Goal: Task Accomplishment & Management: Manage account settings

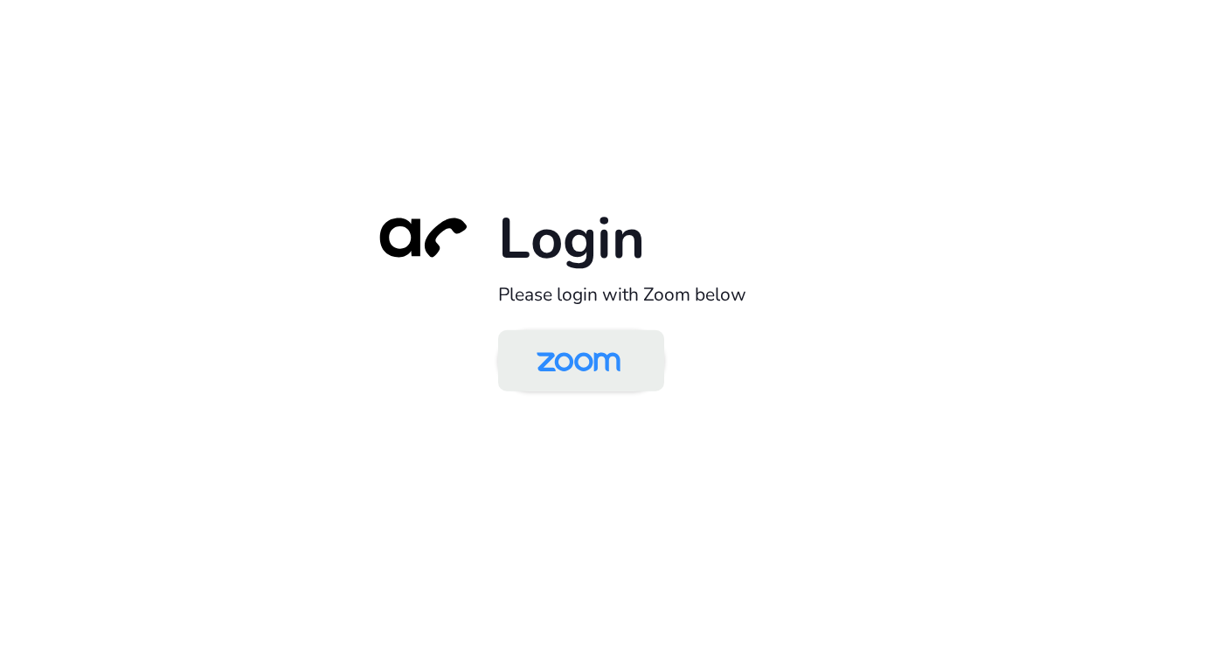
click at [550, 358] on img at bounding box center [578, 362] width 121 height 57
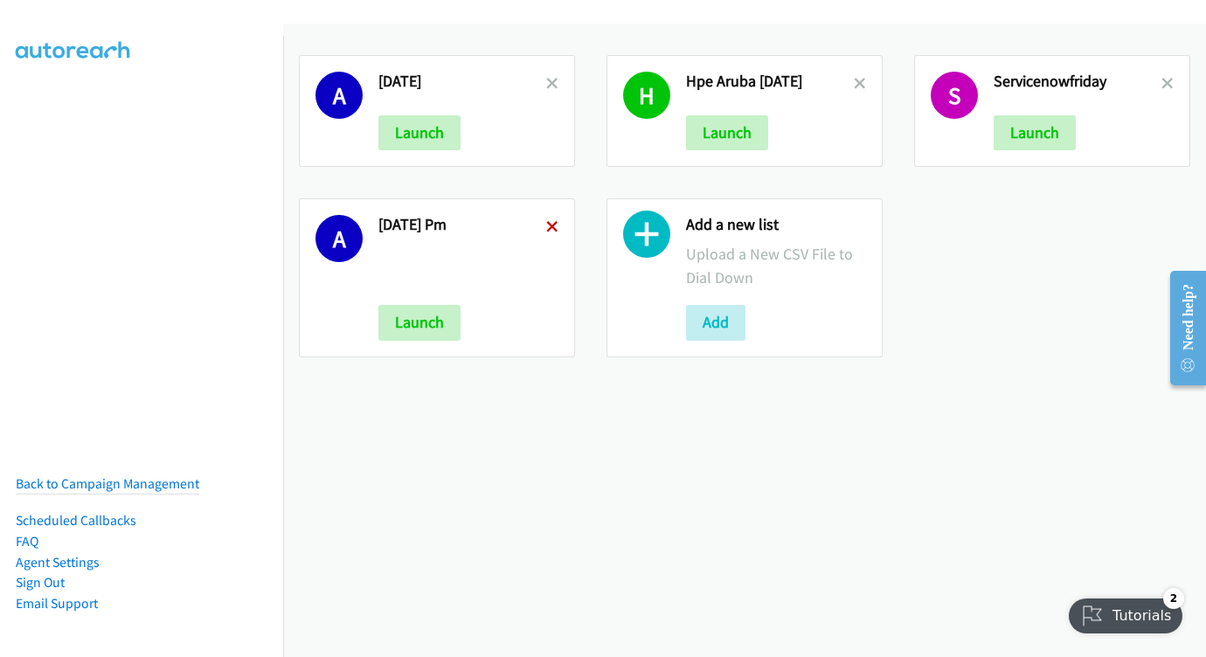
click at [547, 222] on icon at bounding box center [552, 228] width 12 height 12
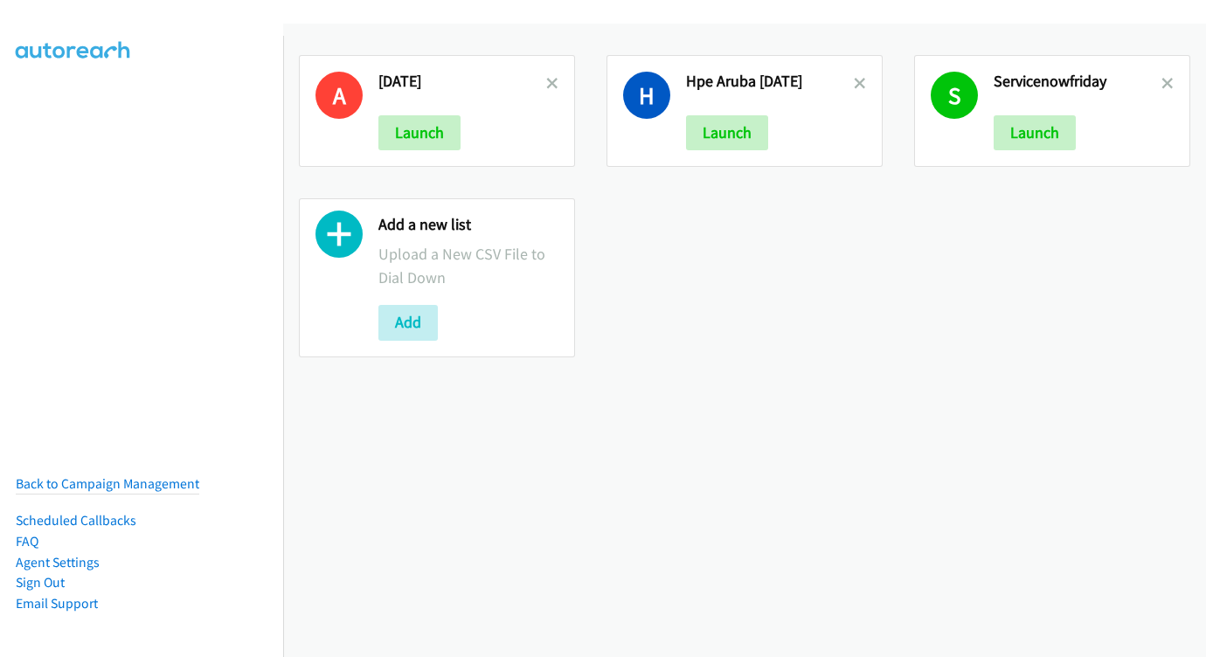
click at [548, 84] on icon at bounding box center [552, 85] width 12 height 12
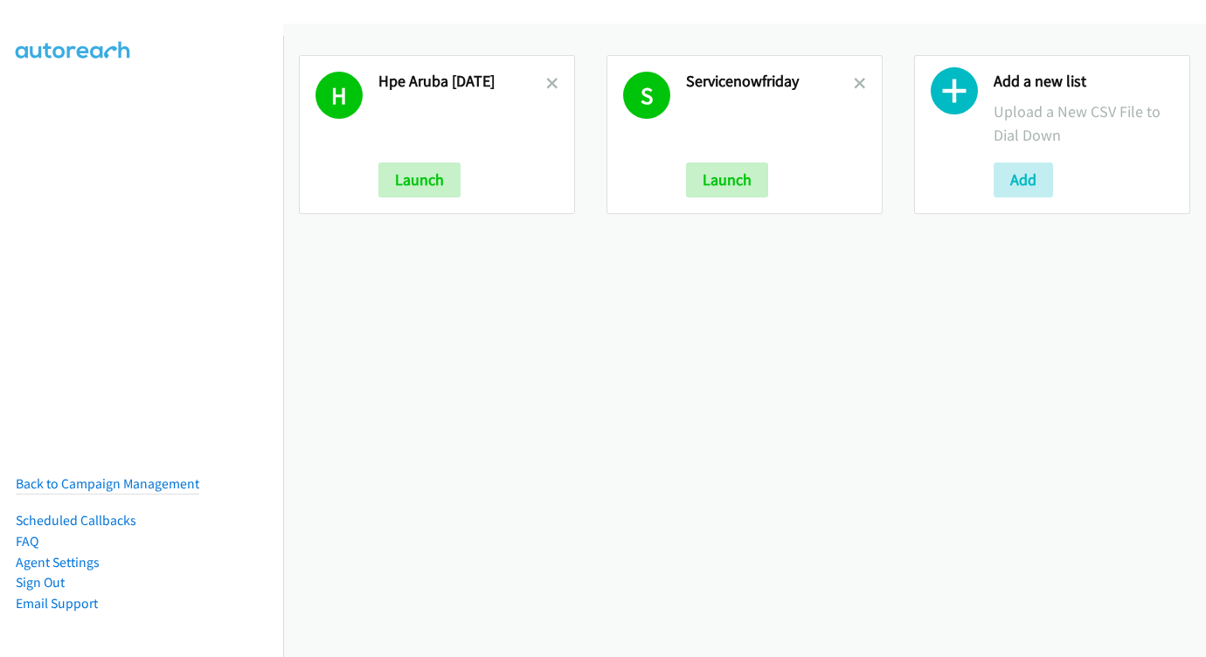
click at [548, 84] on icon at bounding box center [552, 85] width 12 height 12
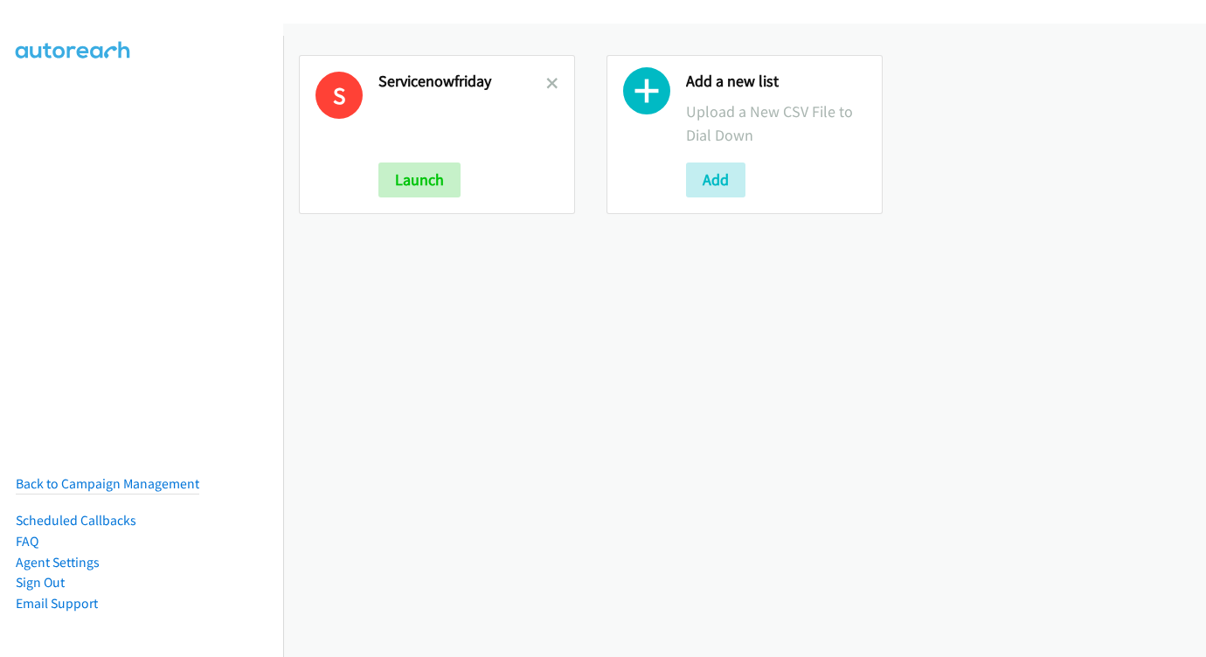
click at [548, 84] on icon at bounding box center [552, 85] width 12 height 12
